Goal: Transaction & Acquisition: Purchase product/service

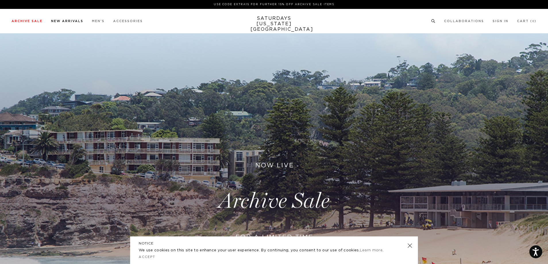
click at [69, 22] on link "New Arrivals" at bounding box center [67, 21] width 32 height 3
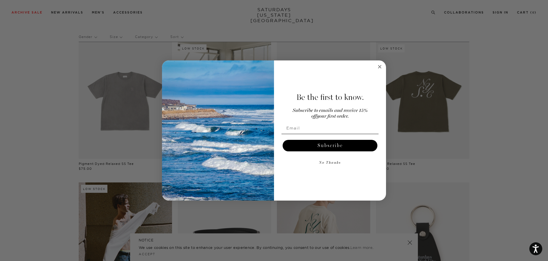
scroll to position [86, 0]
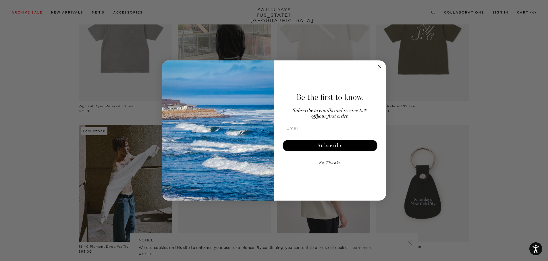
click at [378, 66] on circle "Close dialog" at bounding box center [380, 66] width 7 height 7
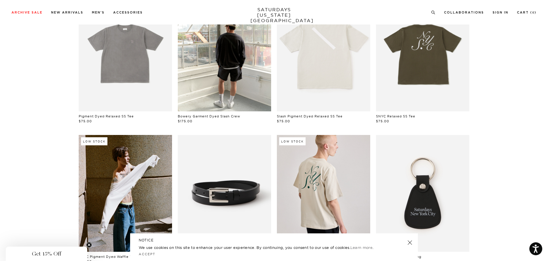
scroll to position [0, 0]
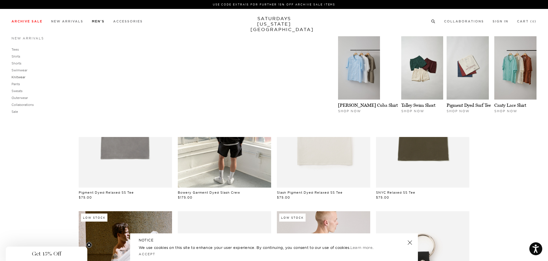
click at [23, 77] on link "Knitwear" at bounding box center [18, 77] width 14 height 4
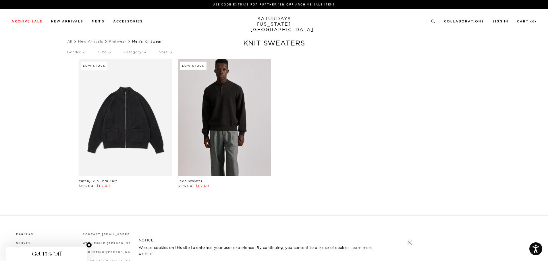
click at [245, 115] on link at bounding box center [224, 117] width 93 height 117
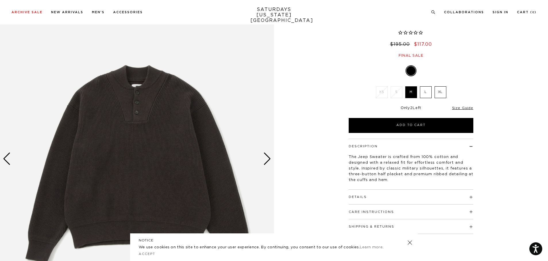
scroll to position [57, 0]
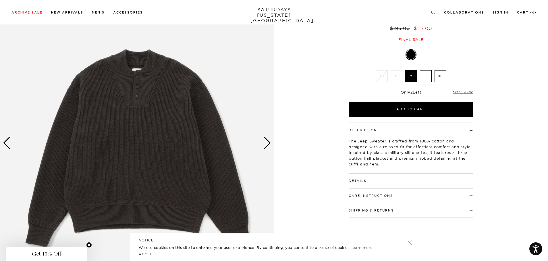
click at [269, 142] on div "Next slide" at bounding box center [267, 142] width 8 height 13
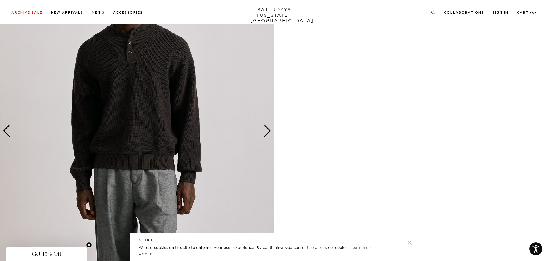
scroll to position [402, 0]
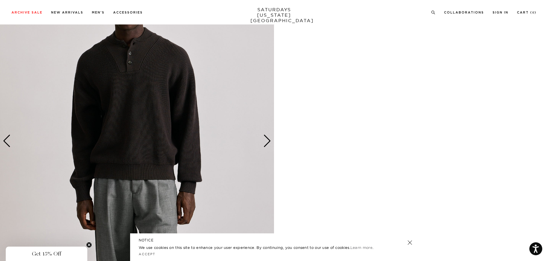
click at [268, 138] on div "Next slide" at bounding box center [267, 140] width 8 height 13
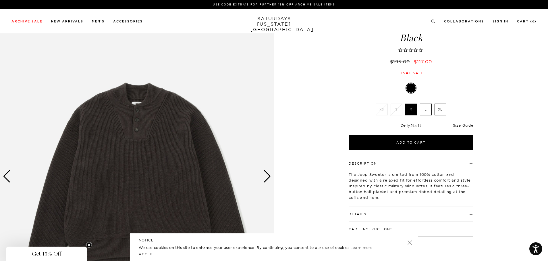
scroll to position [0, 0]
